Goal: Information Seeking & Learning: Understand process/instructions

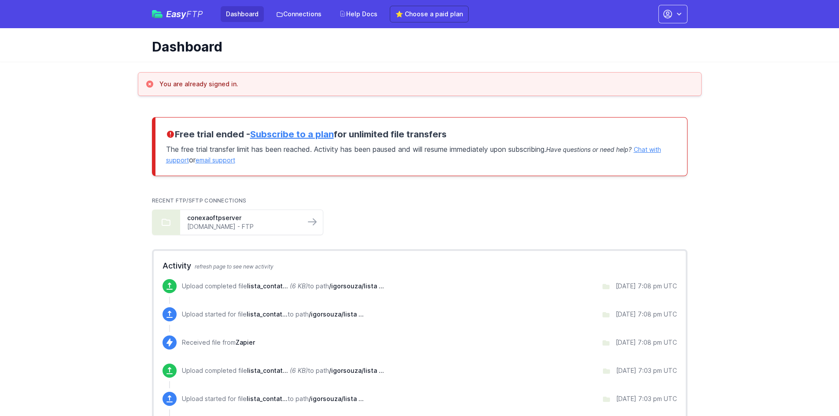
drag, startPoint x: 184, startPoint y: 20, endPoint x: 186, endPoint y: 16, distance: 4.9
click at [186, 16] on div "Easy FTP Dashboard Connections Help Docs ⭐ Choose a paid plan" at bounding box center [310, 14] width 317 height 17
click at [186, 16] on span "FTP" at bounding box center [194, 14] width 17 height 11
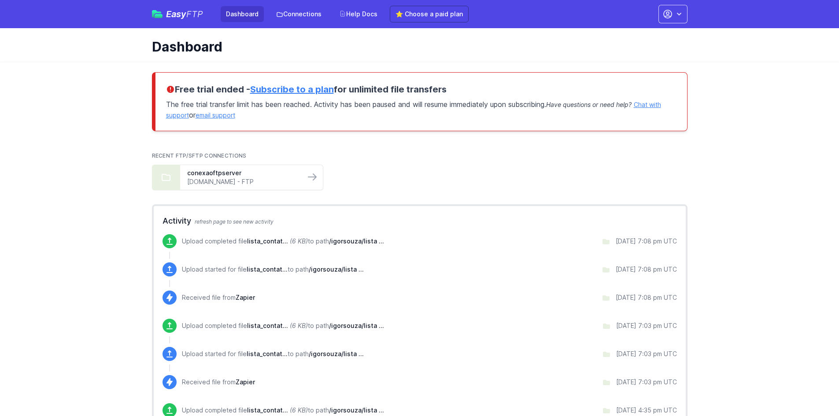
click at [367, 82] on div "Free trial ended - Subscribe to a plan for unlimited file transfers The free tr…" at bounding box center [419, 101] width 535 height 59
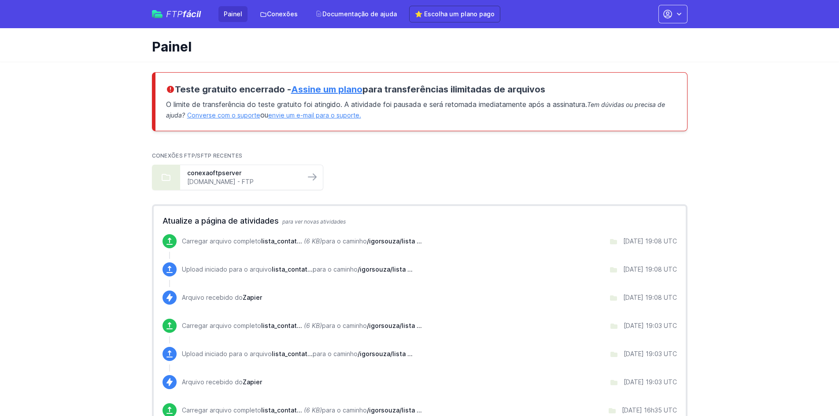
click at [340, 88] on font "Assine um plano" at bounding box center [326, 89] width 71 height 11
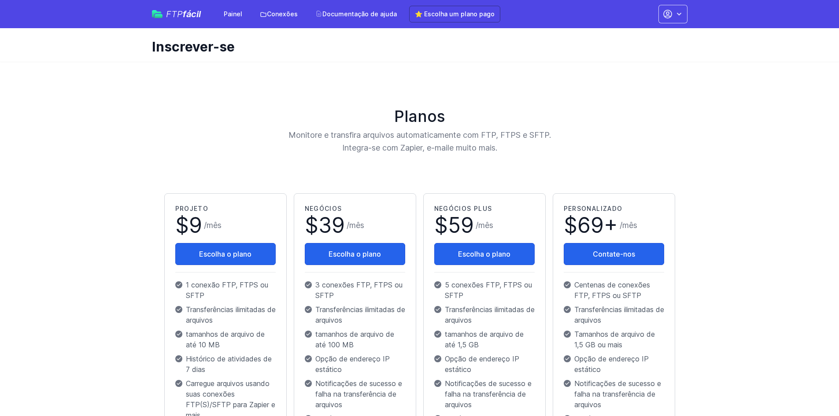
click at [187, 11] on font "fácil" at bounding box center [192, 14] width 18 height 11
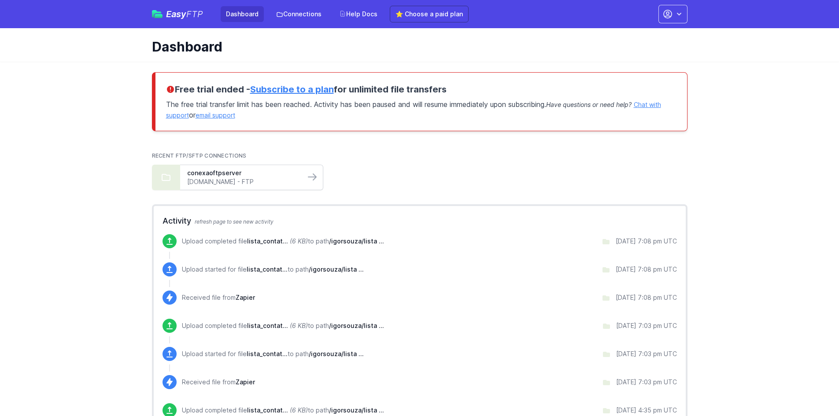
click at [250, 184] on link "ftp.drivehq.com - FTP" at bounding box center [242, 181] width 111 height 9
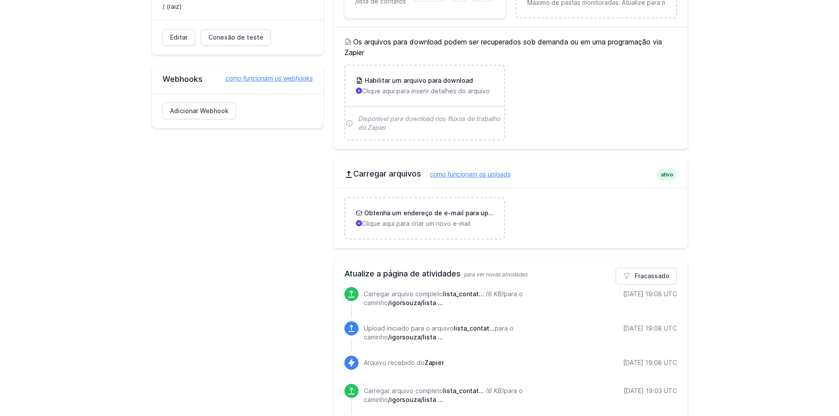
scroll to position [240, 0]
click at [486, 174] on font "como funcionam os uploads" at bounding box center [470, 173] width 81 height 7
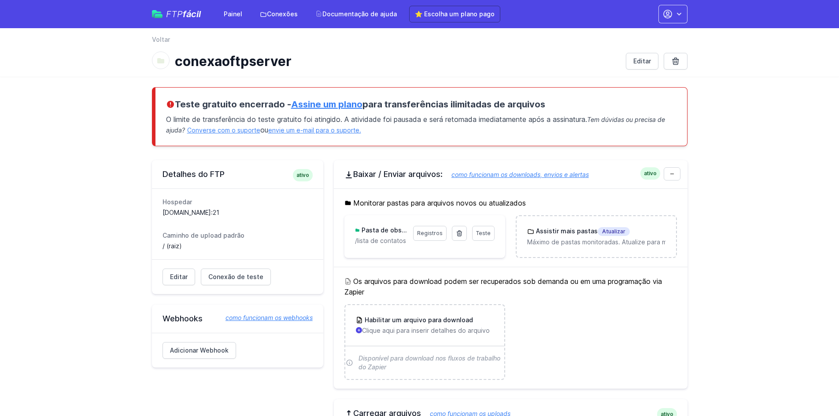
scroll to position [1, 0]
